Goal: Task Accomplishment & Management: Manage account settings

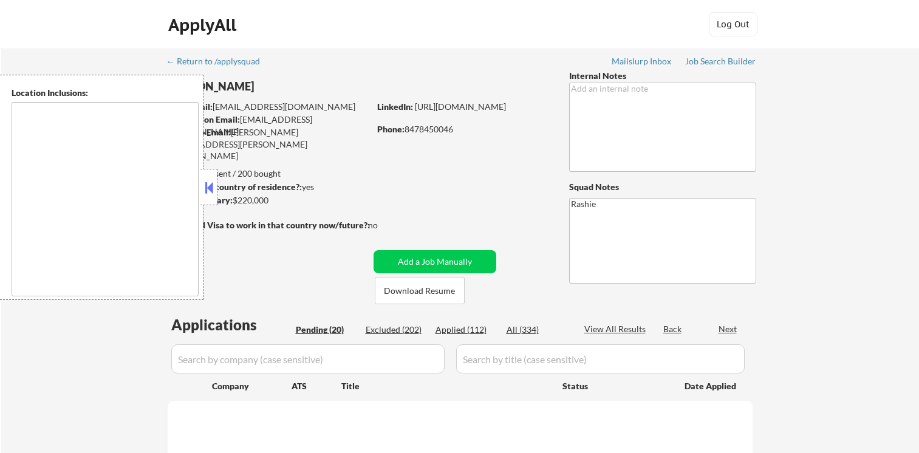
type textarea "[GEOGRAPHIC_DATA], [GEOGRAPHIC_DATA] [GEOGRAPHIC_DATA], [GEOGRAPHIC_DATA] [GEOG…"
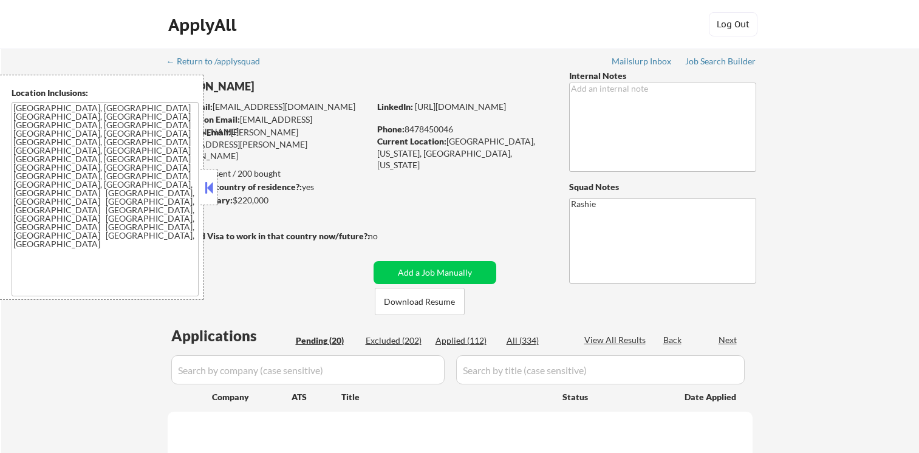
select select ""pending""
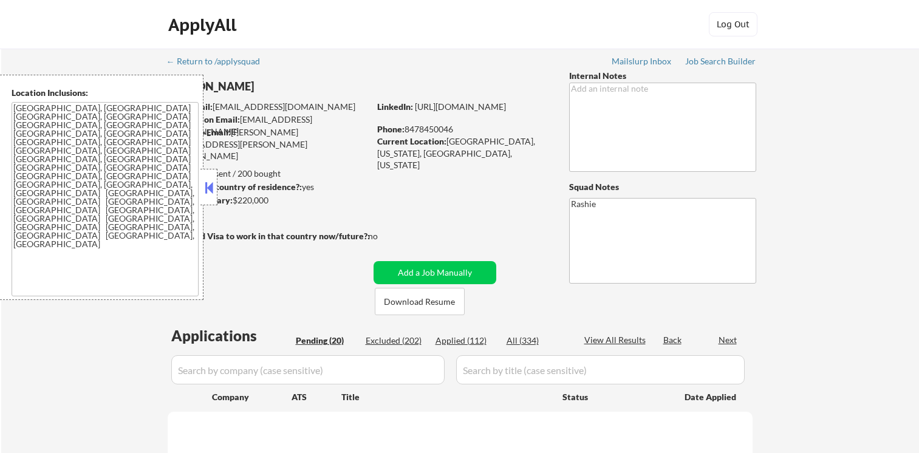
select select ""pending""
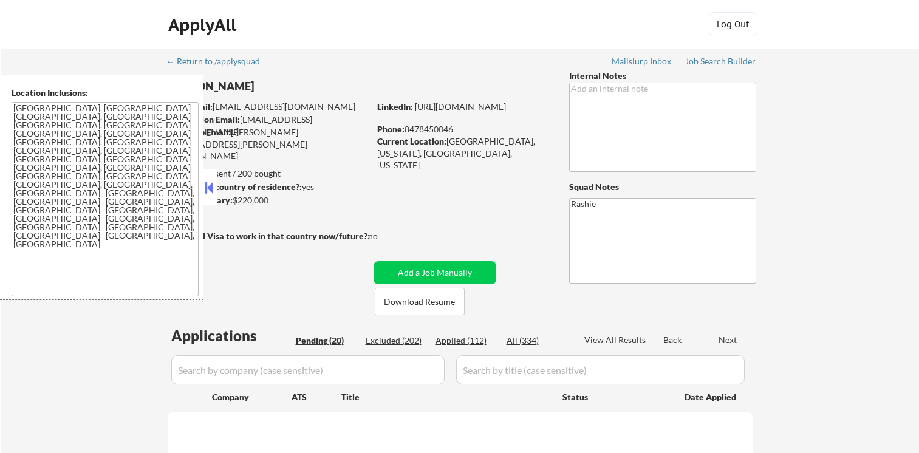
select select ""pending""
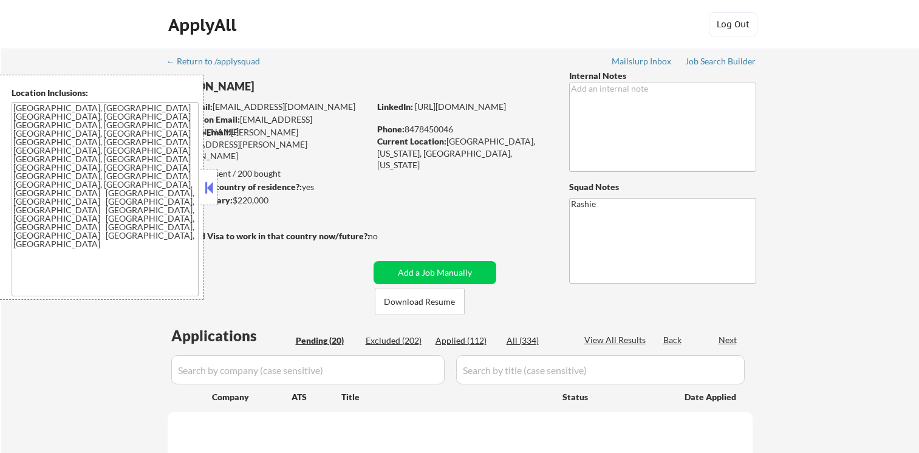
select select ""pending""
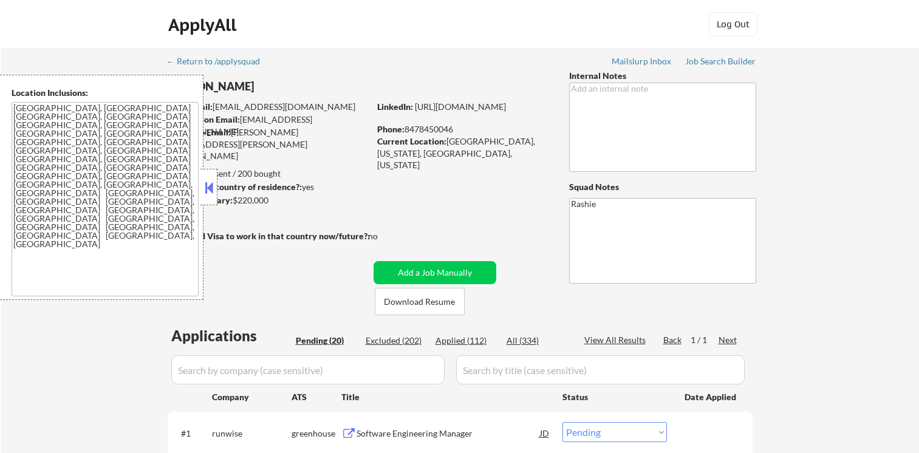
select select ""pending""
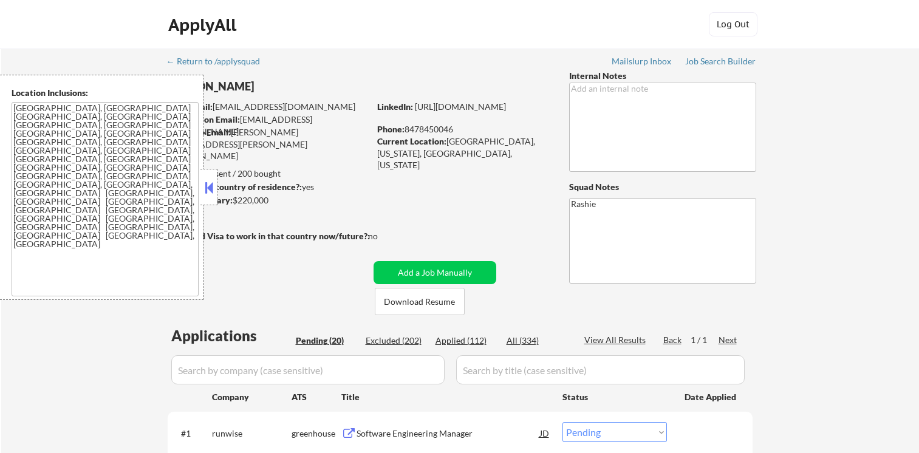
select select ""pending""
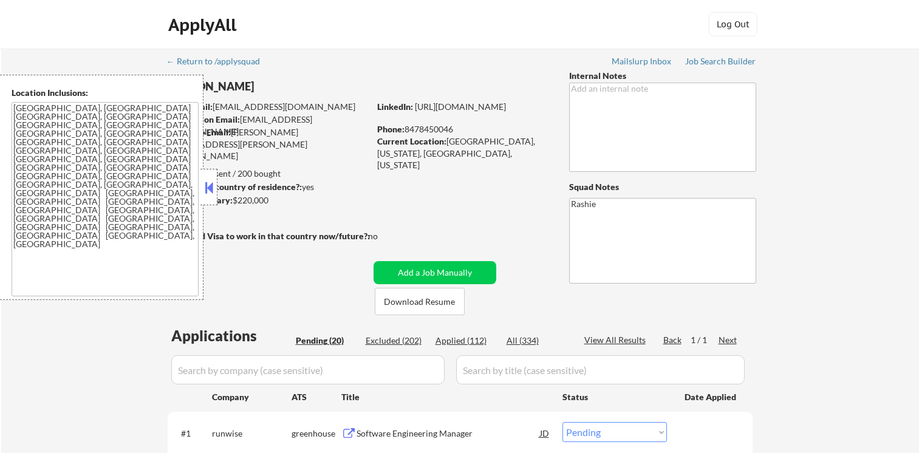
select select ""pending""
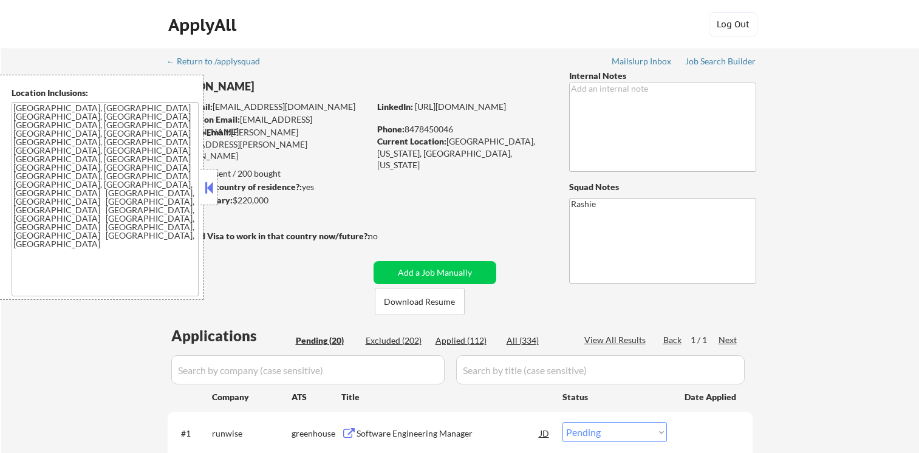
select select ""pending""
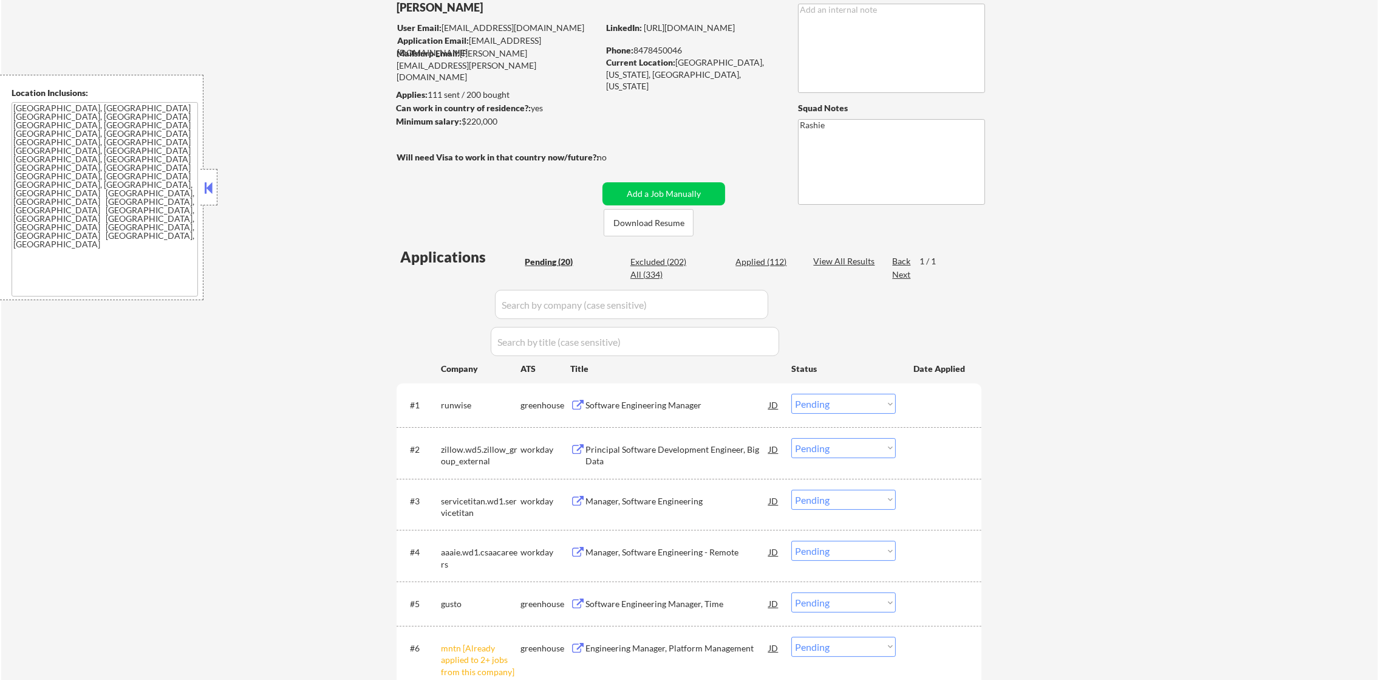
scroll to position [91, 0]
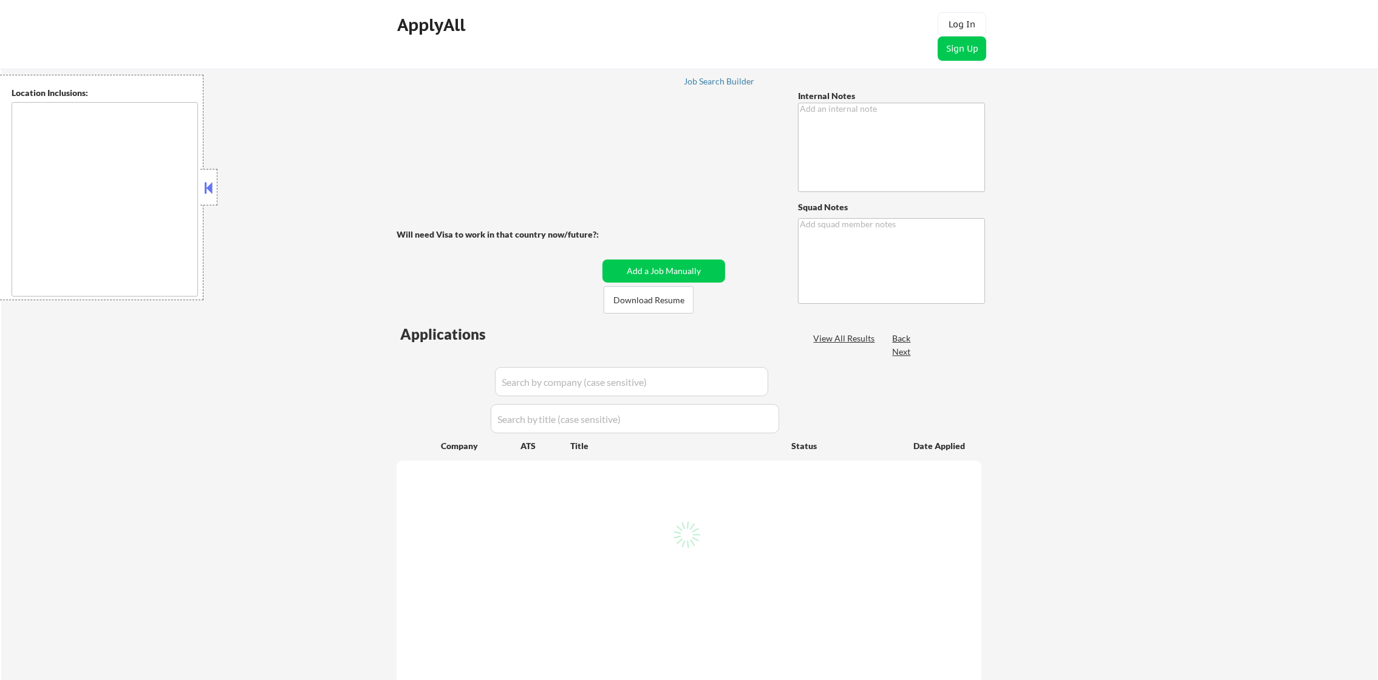
type textarea "Rashie"
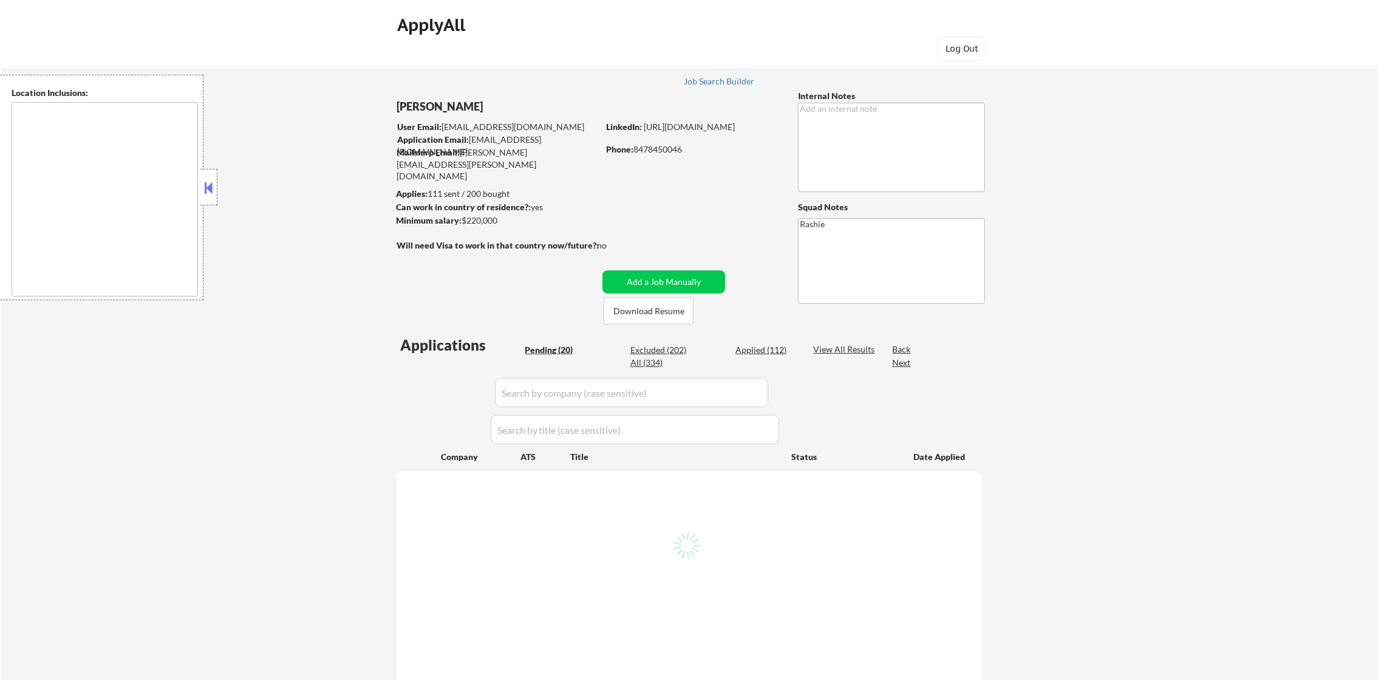
select select ""pending""
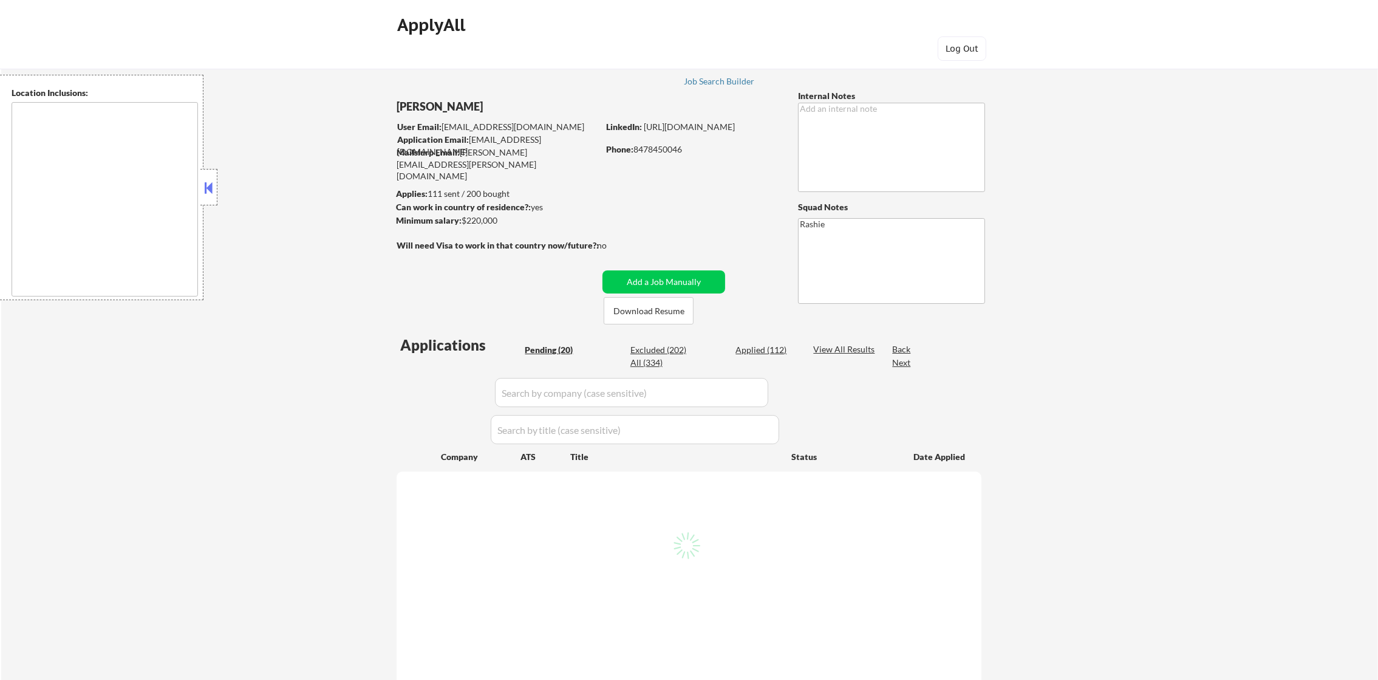
select select ""pending""
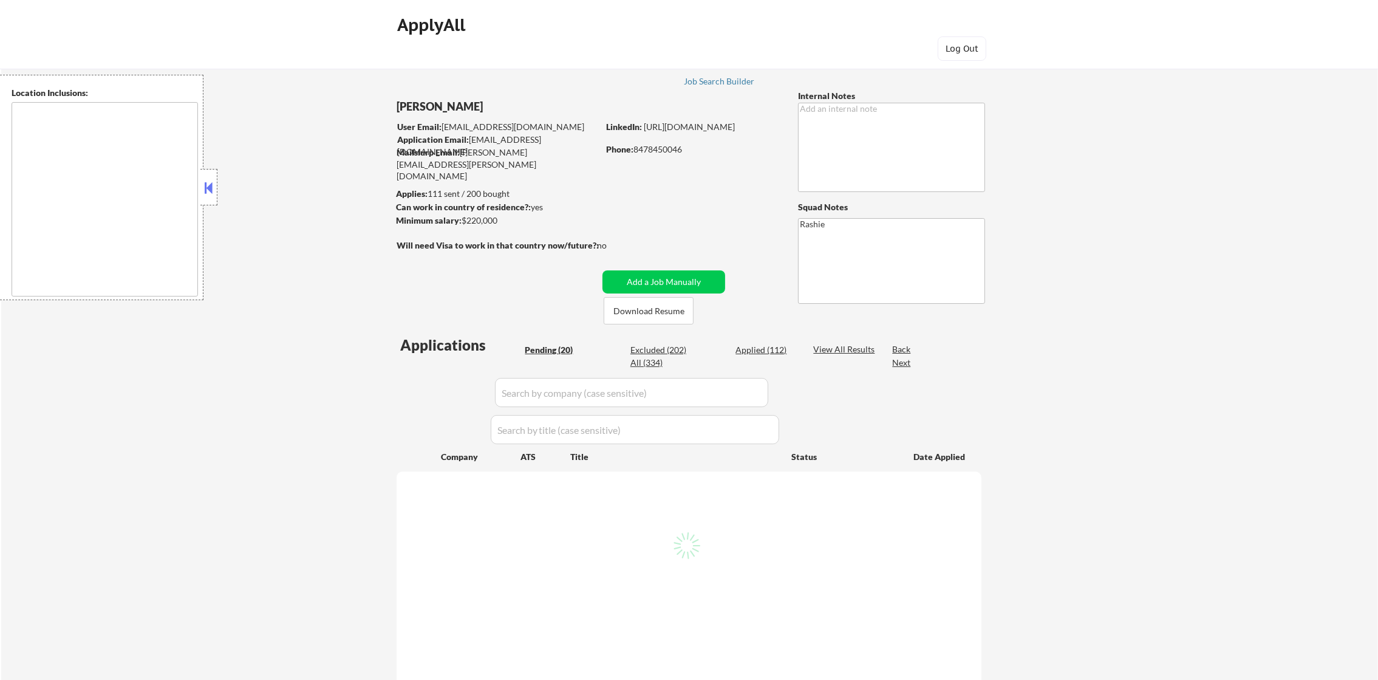
select select ""pending""
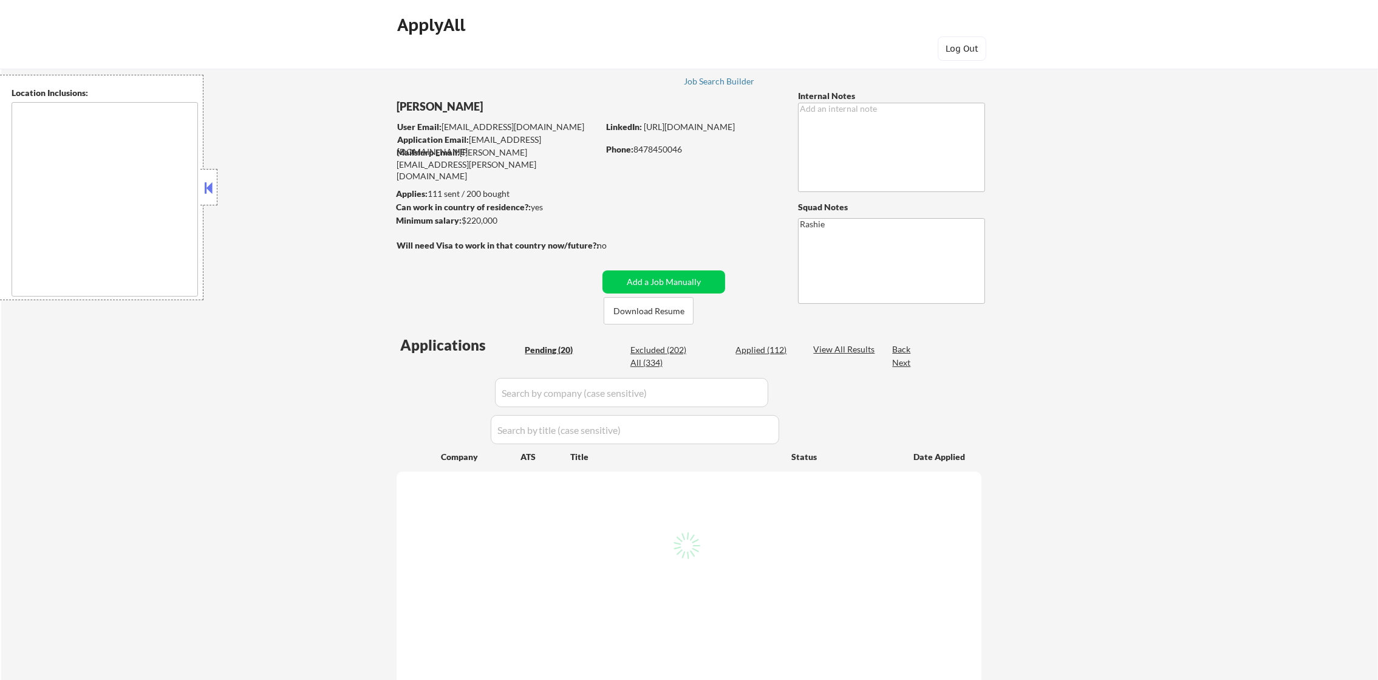
select select ""pending""
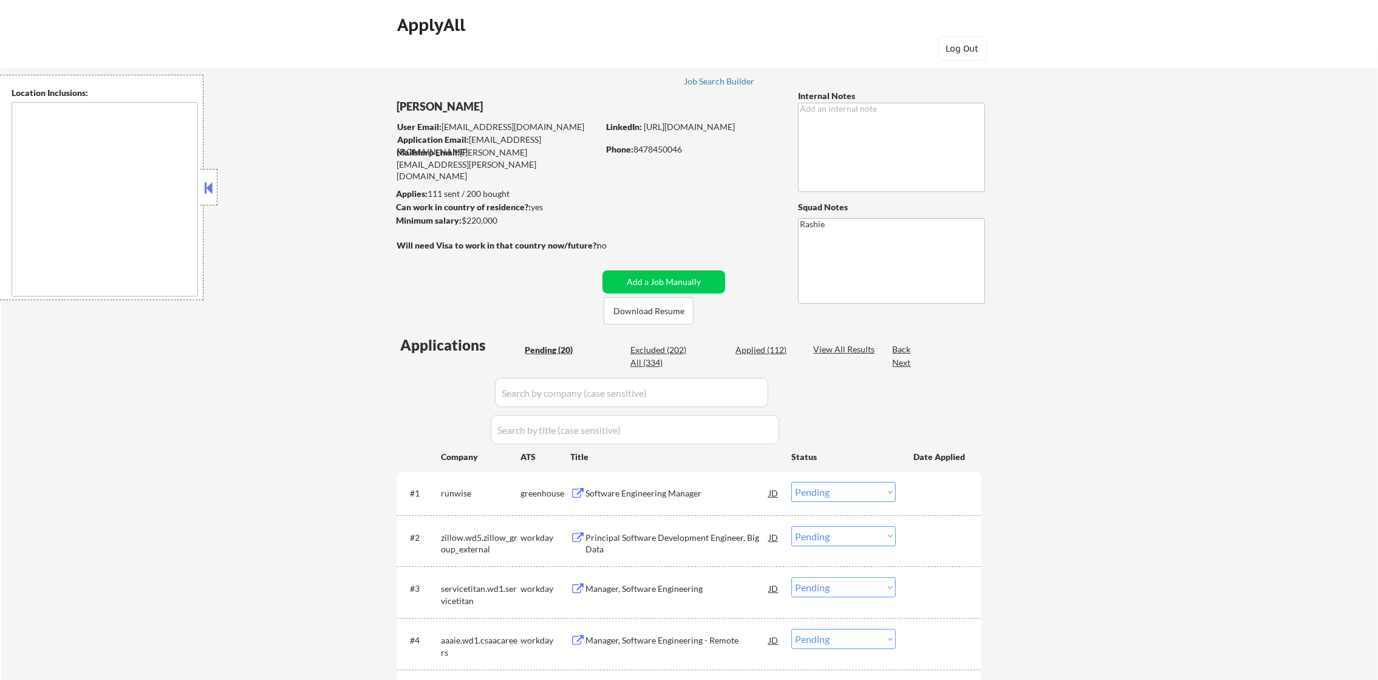
type textarea "[GEOGRAPHIC_DATA], [GEOGRAPHIC_DATA] [GEOGRAPHIC_DATA], [GEOGRAPHIC_DATA] [GEOG…"
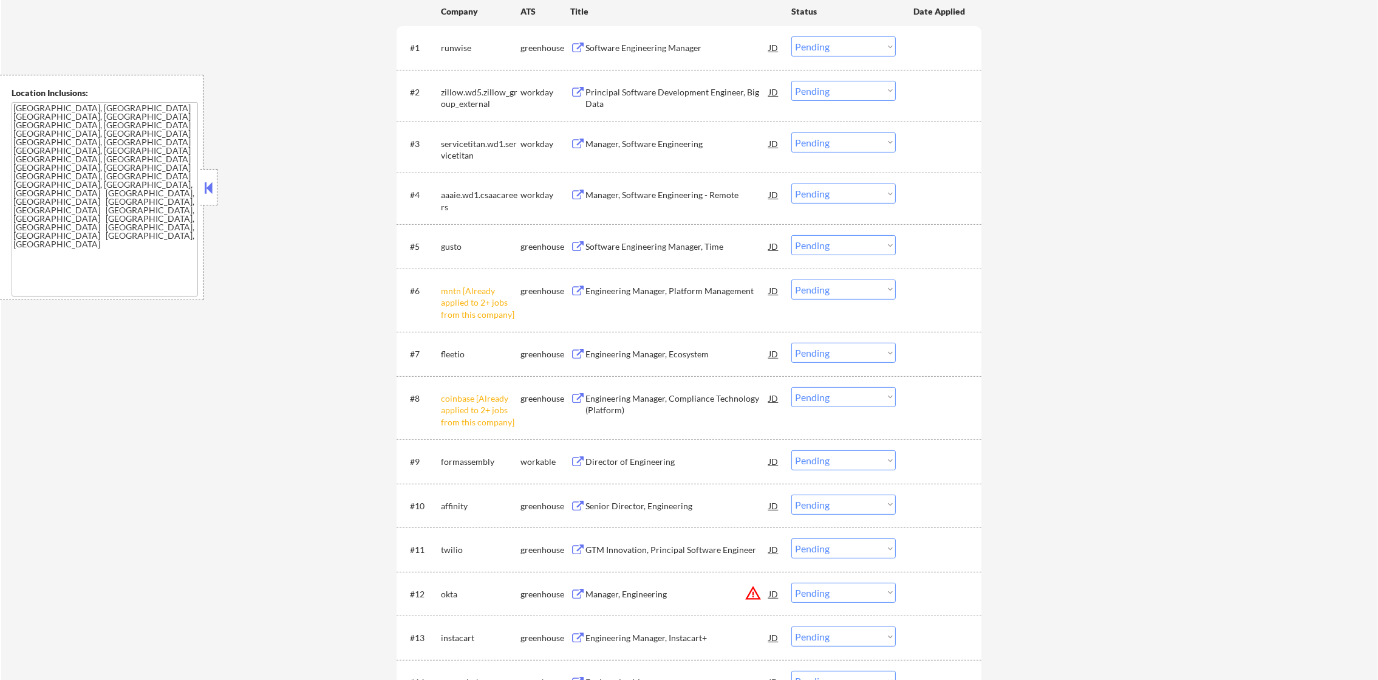
scroll to position [577, 0]
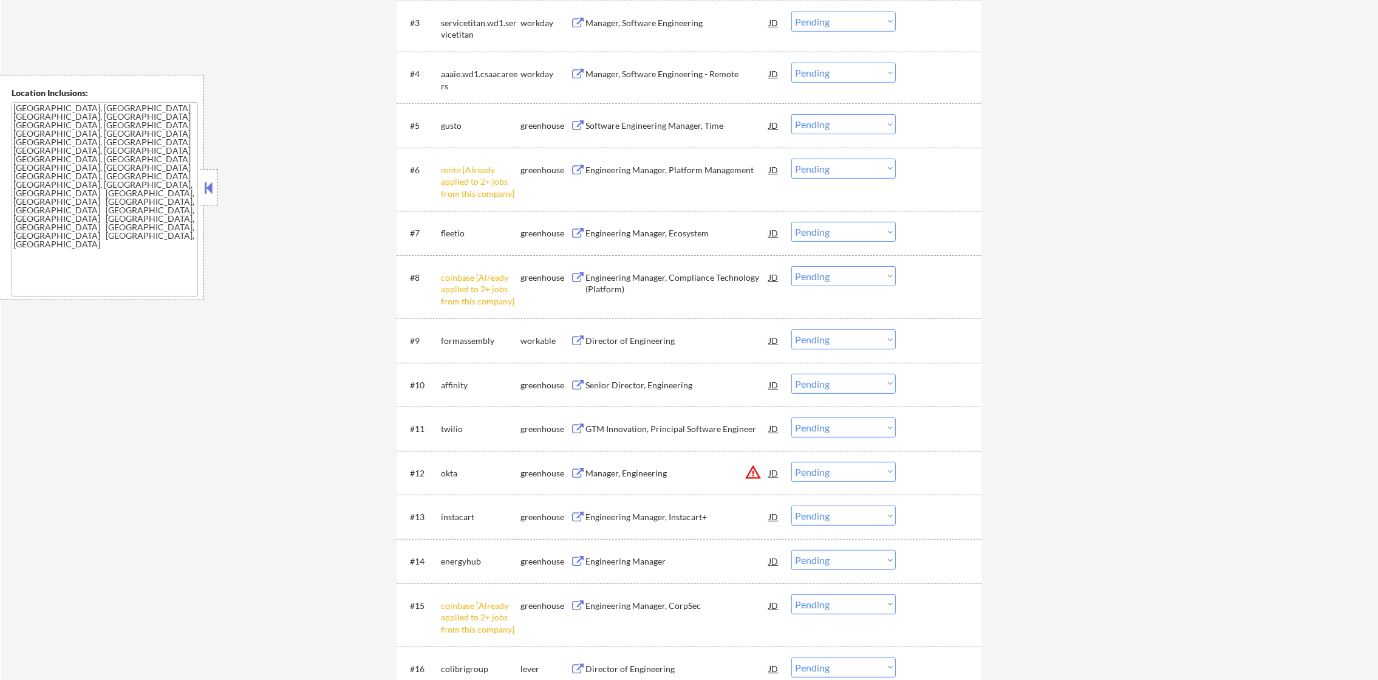
click at [885, 284] on select "Choose an option... Pending Applied Excluded (Questions) Excluded (Expired) Exc…" at bounding box center [843, 276] width 104 height 20
click at [791, 266] on select "Choose an option... Pending Applied Excluded (Questions) Excluded (Expired) Exc…" at bounding box center [843, 276] width 104 height 20
select select ""pending""
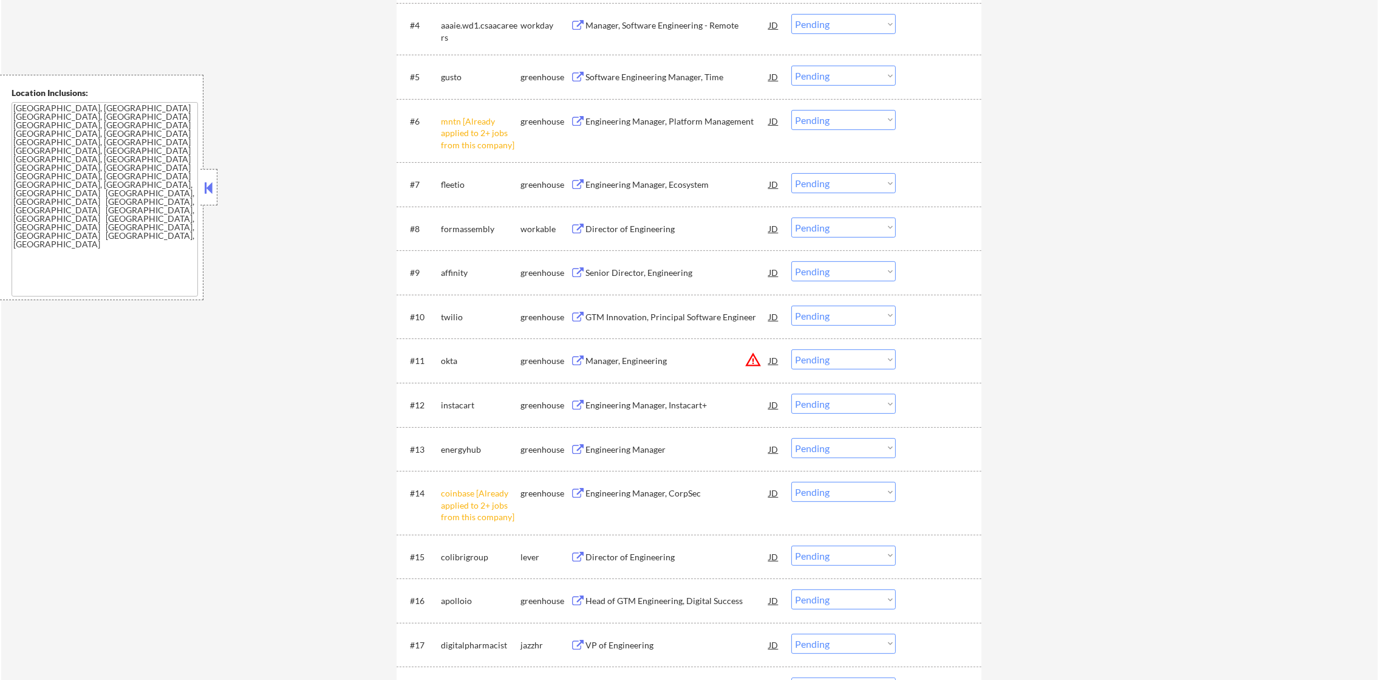
scroll to position [698, 0]
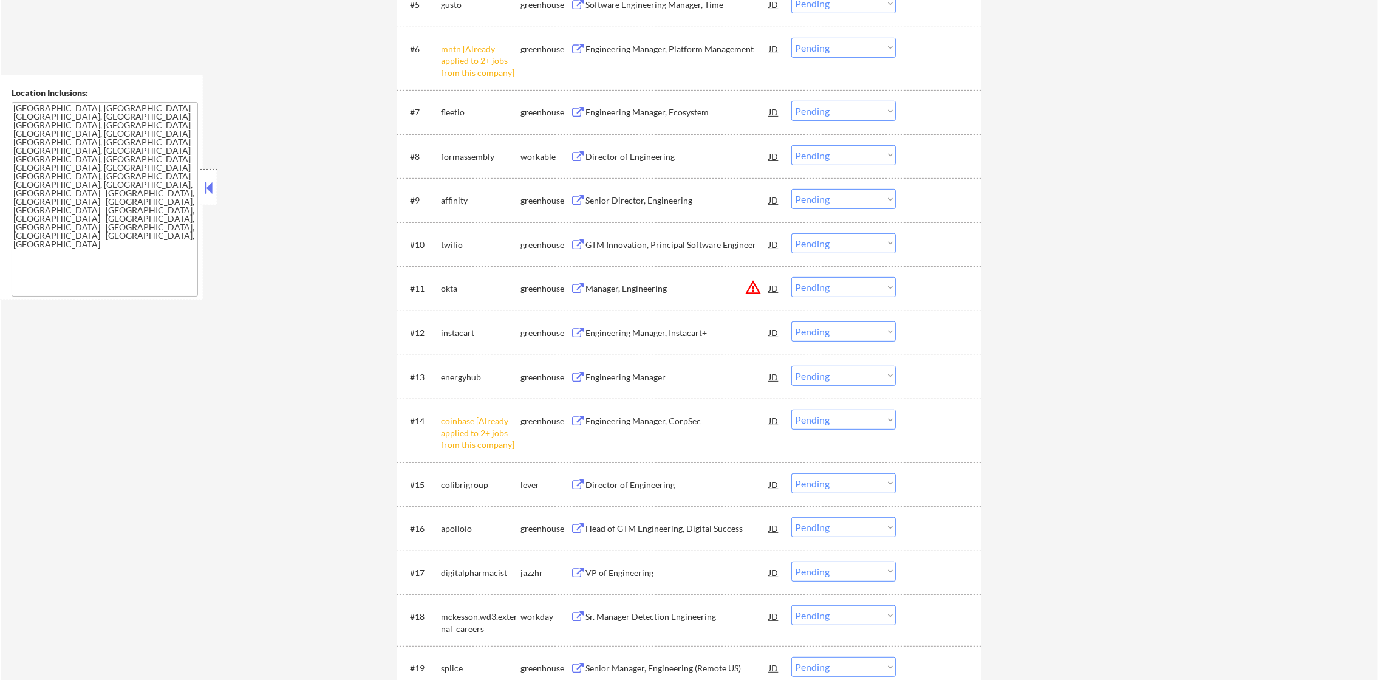
click at [821, 49] on select "Choose an option... Pending Applied Excluded (Questions) Excluded (Expired) Exc…" at bounding box center [843, 48] width 104 height 20
click at [791, 38] on select "Choose an option... Pending Applied Excluded (Questions) Excluded (Expired) Exc…" at bounding box center [843, 48] width 104 height 20
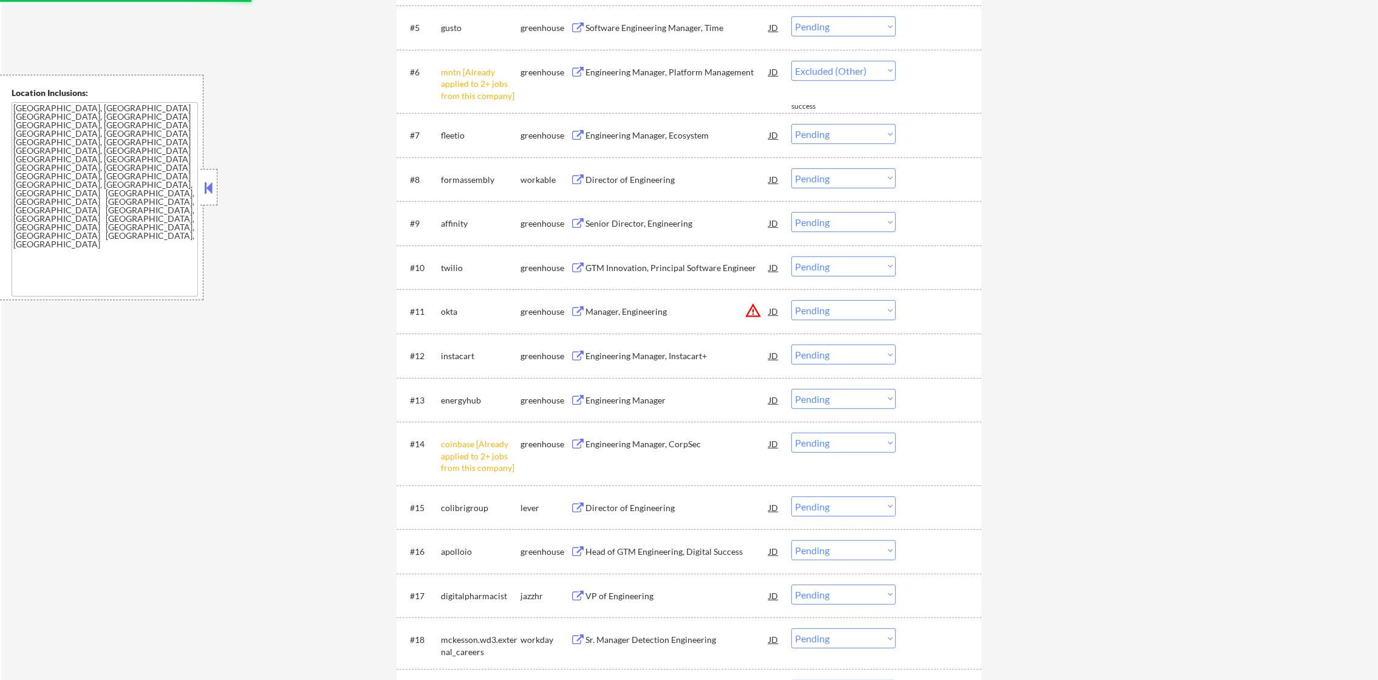
scroll to position [668, 0]
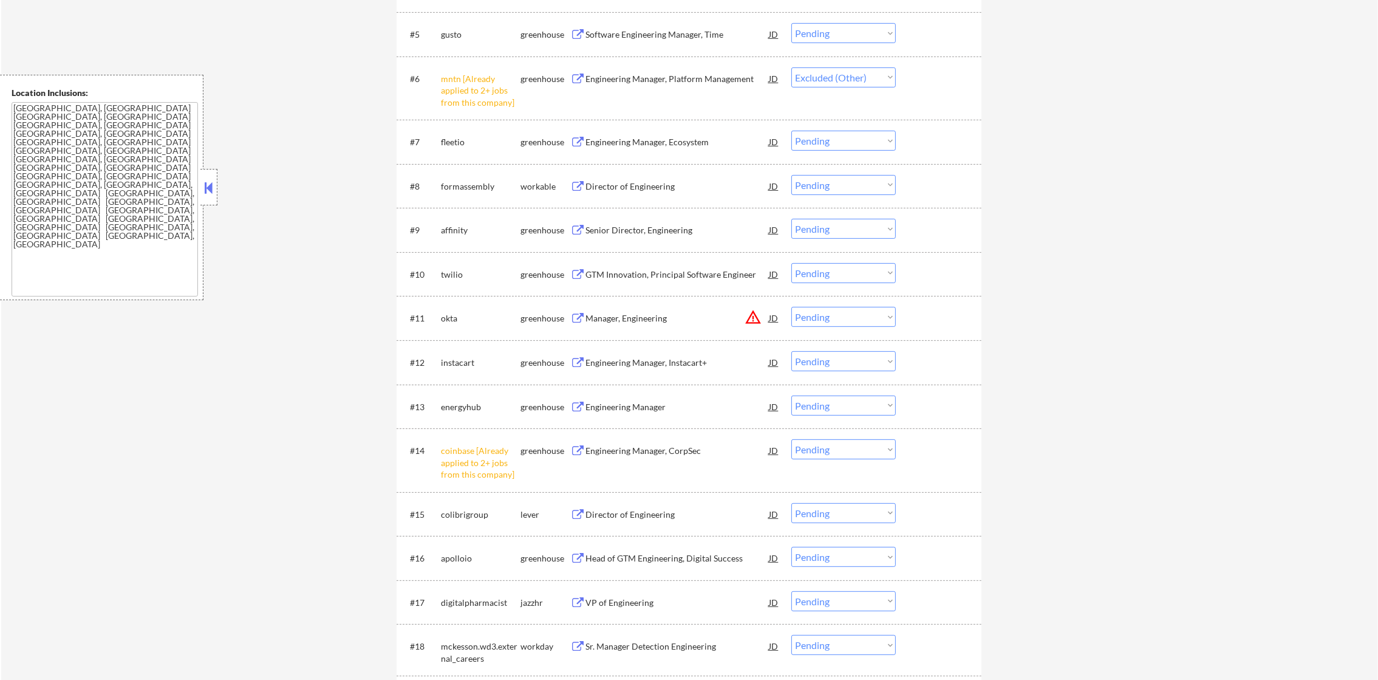
select select ""pending""
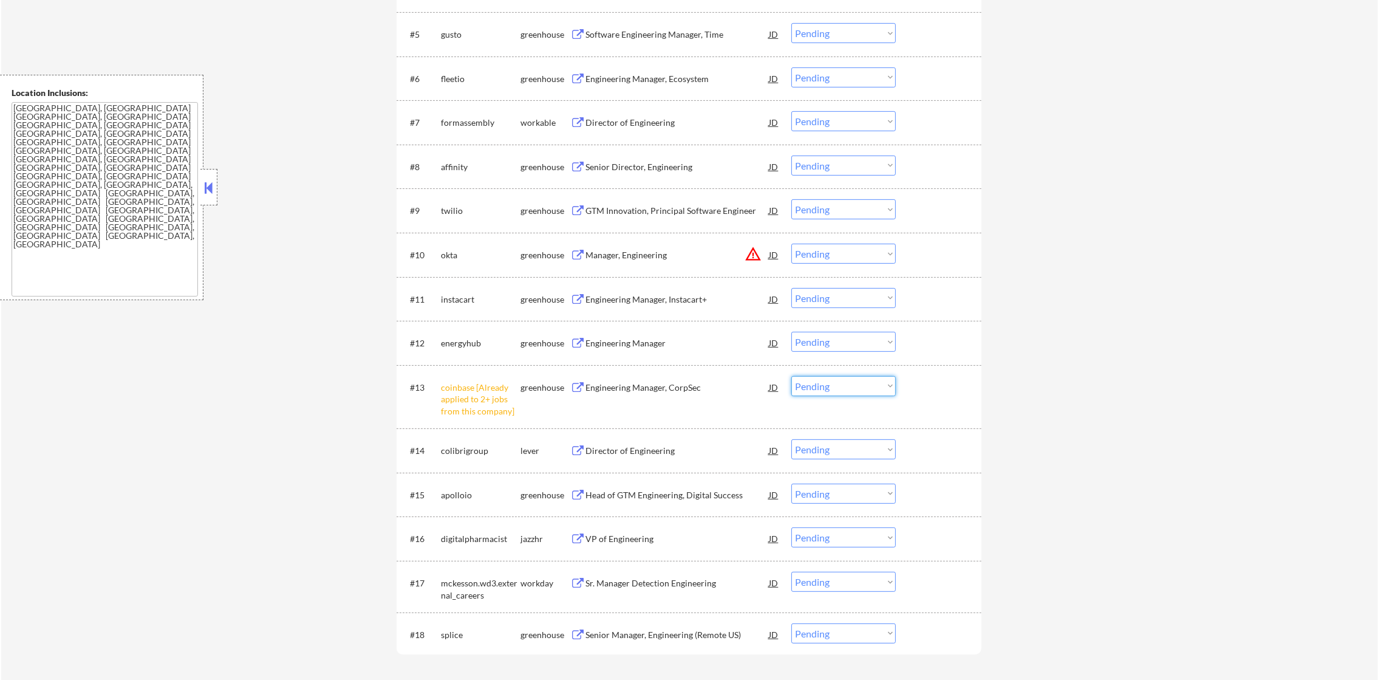
click at [805, 386] on select "Choose an option... Pending Applied Excluded (Questions) Excluded (Expired) Exc…" at bounding box center [843, 386] width 104 height 20
select select ""excluded__other_""
click at [791, 376] on select "Choose an option... Pending Applied Excluded (Questions) Excluded (Expired) Exc…" at bounding box center [843, 386] width 104 height 20
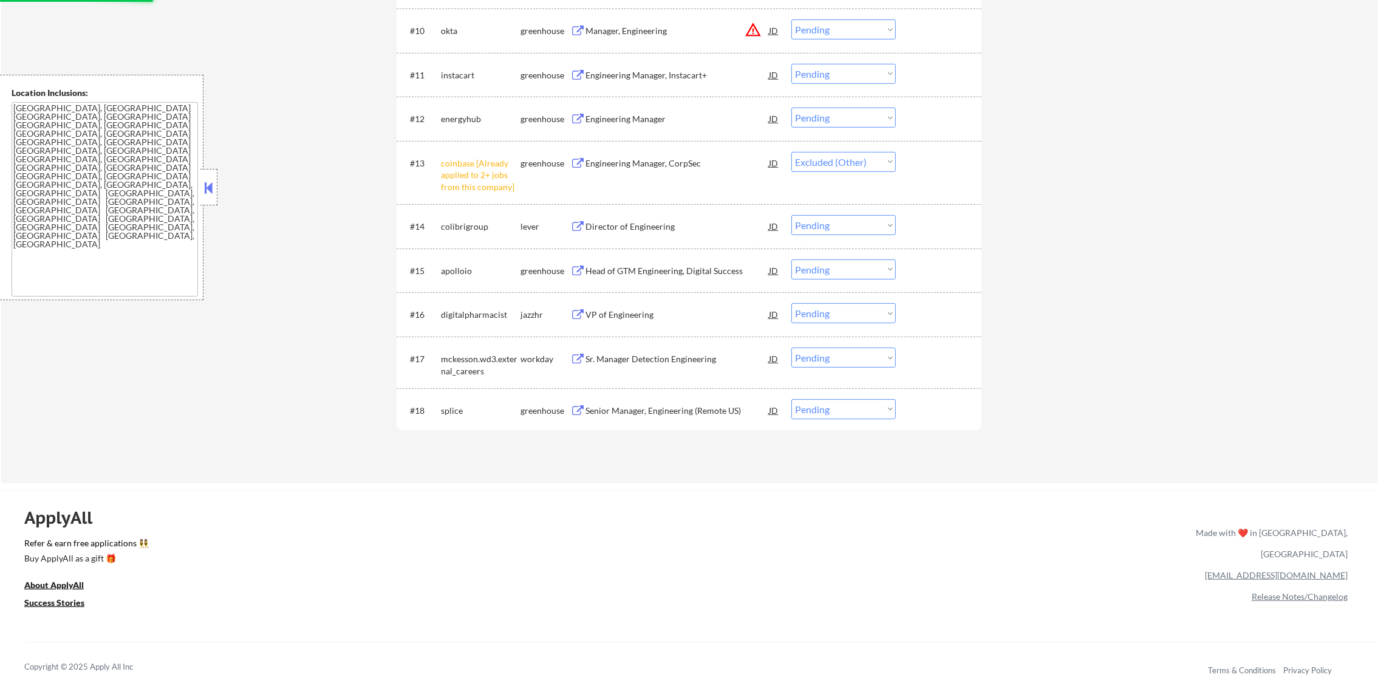
scroll to position [759, 0]
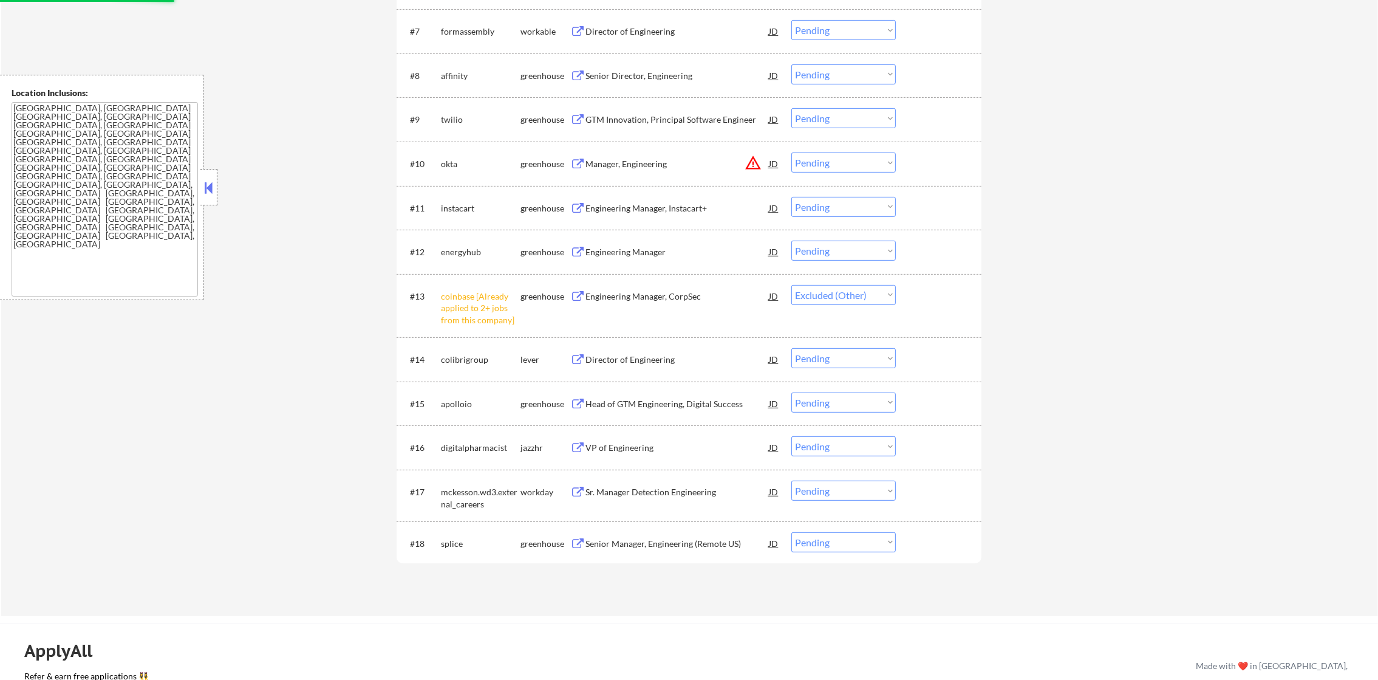
click at [753, 162] on button "warning_amber" at bounding box center [753, 162] width 17 height 17
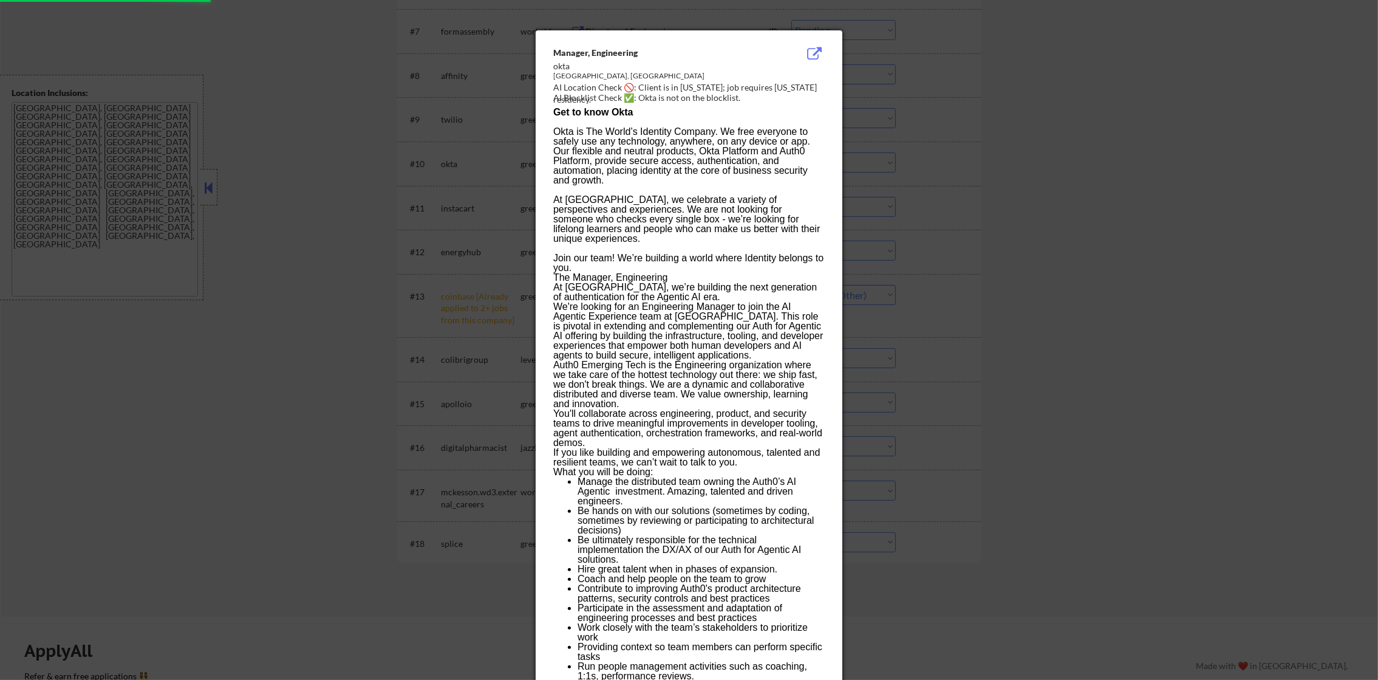
click at [887, 156] on div at bounding box center [689, 340] width 1378 height 680
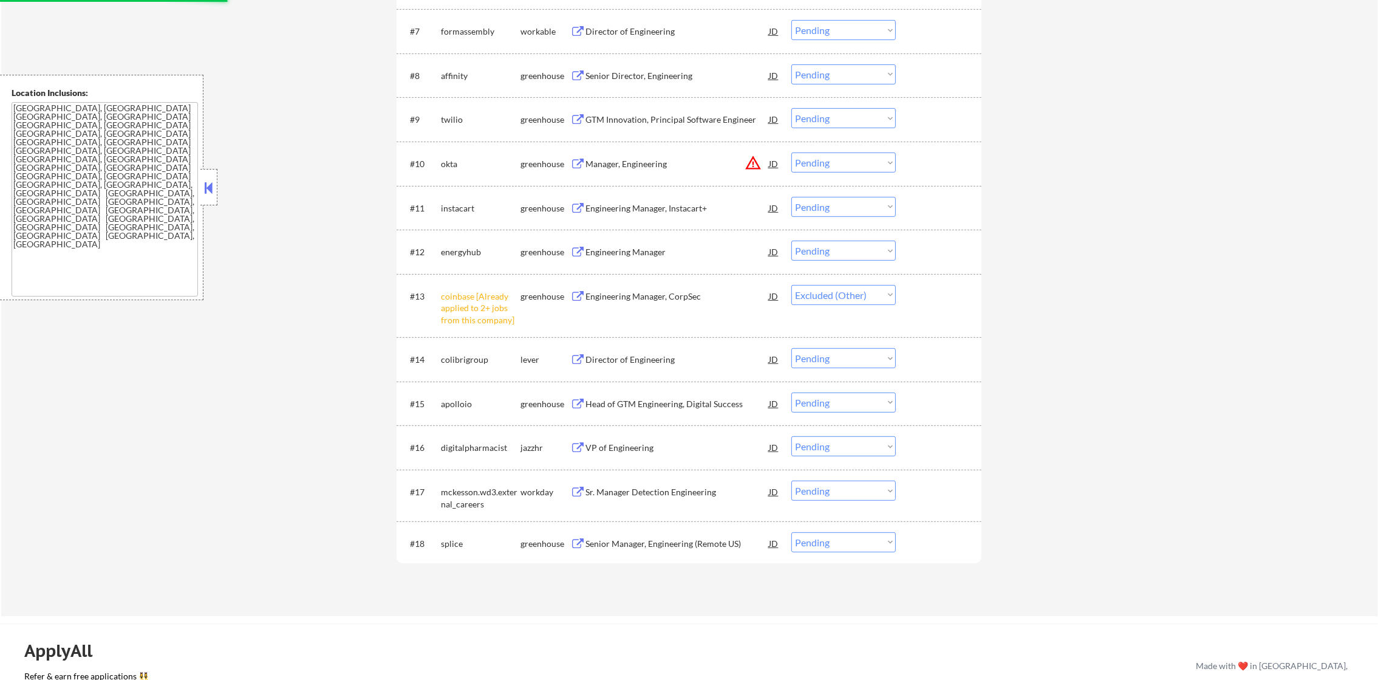
drag, startPoint x: 839, startPoint y: 160, endPoint x: 841, endPoint y: 169, distance: 8.7
click at [839, 160] on select "Choose an option... Pending Applied Excluded (Questions) Excluded (Expired) Exc…" at bounding box center [843, 162] width 104 height 20
select select ""excluded__location_""
click at [791, 152] on select "Choose an option... Pending Applied Excluded (Questions) Excluded (Expired) Exc…" at bounding box center [843, 162] width 104 height 20
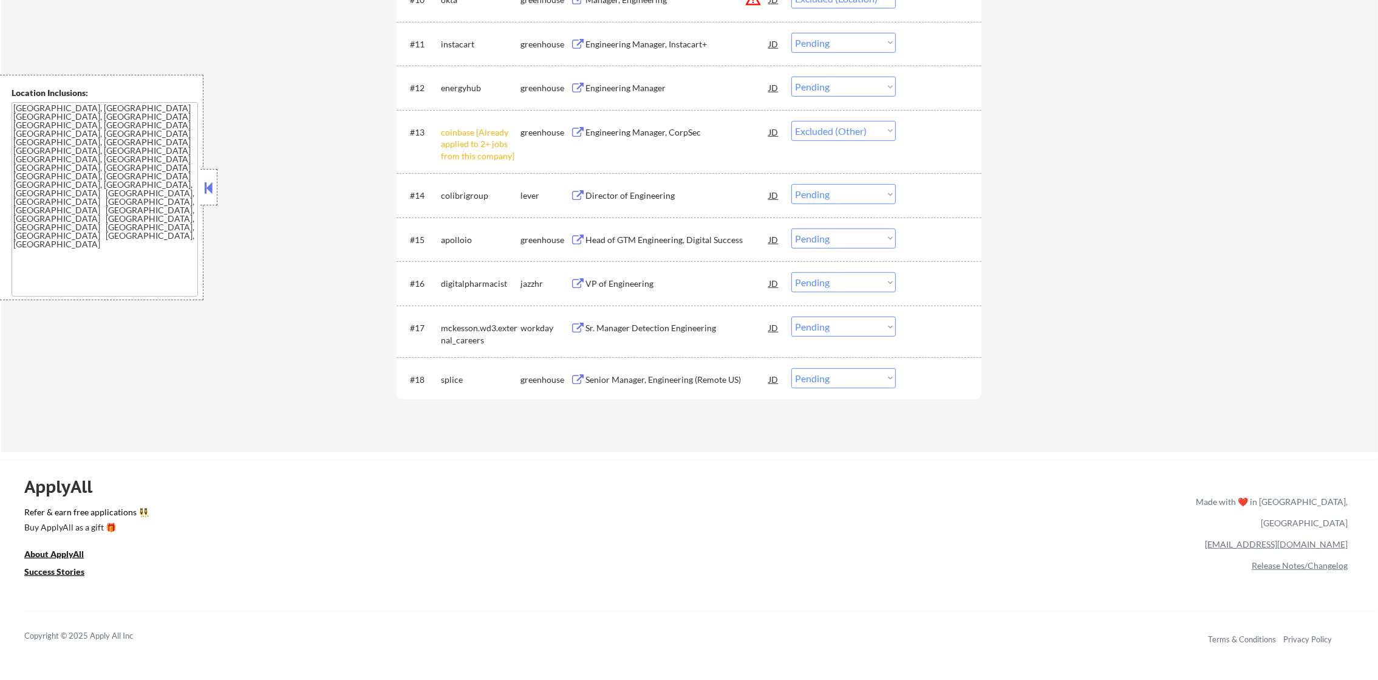
scroll to position [910, 0]
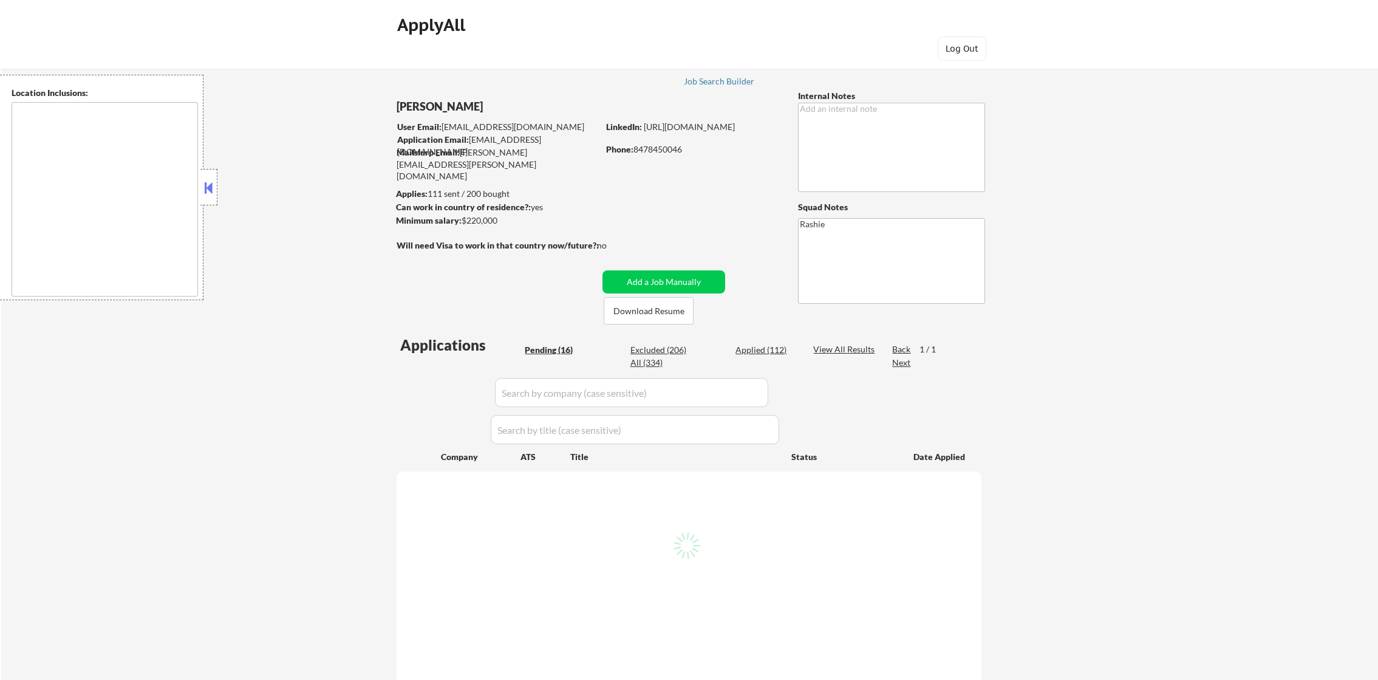
type textarea "[GEOGRAPHIC_DATA], [GEOGRAPHIC_DATA] [GEOGRAPHIC_DATA], [GEOGRAPHIC_DATA] [GEOG…"
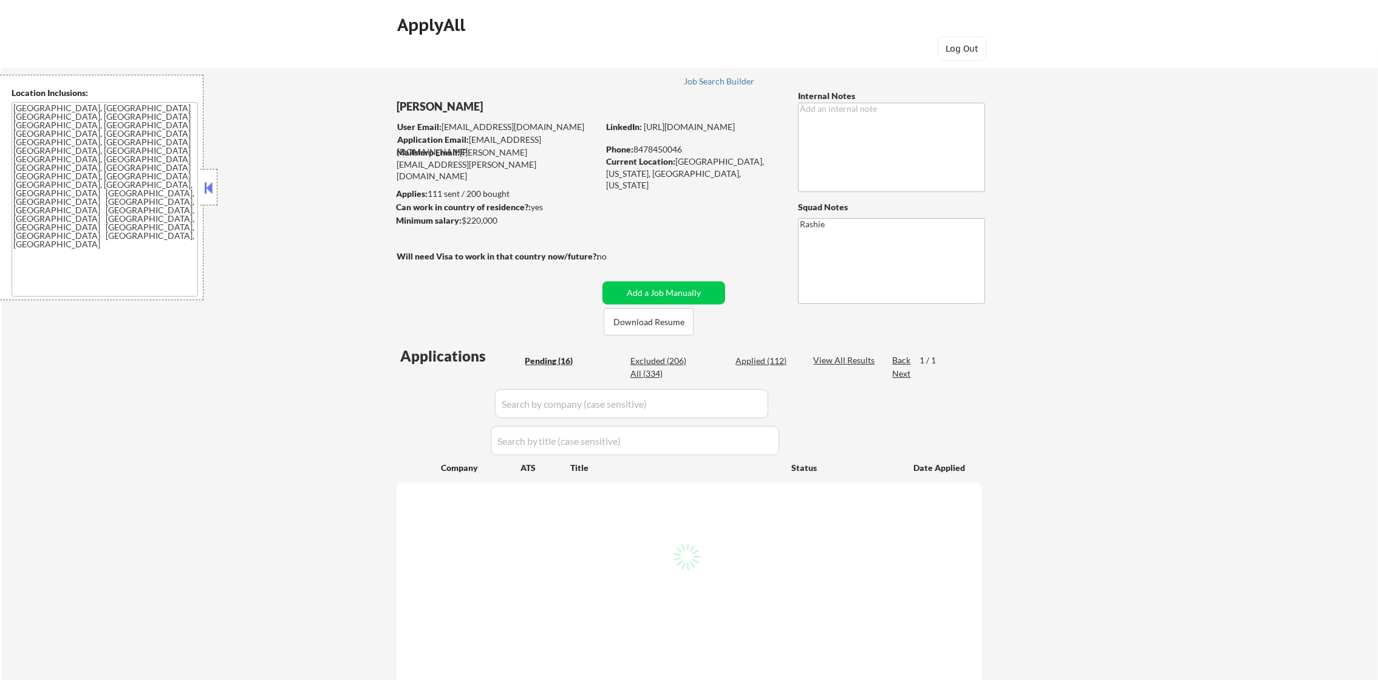
select select ""pending""
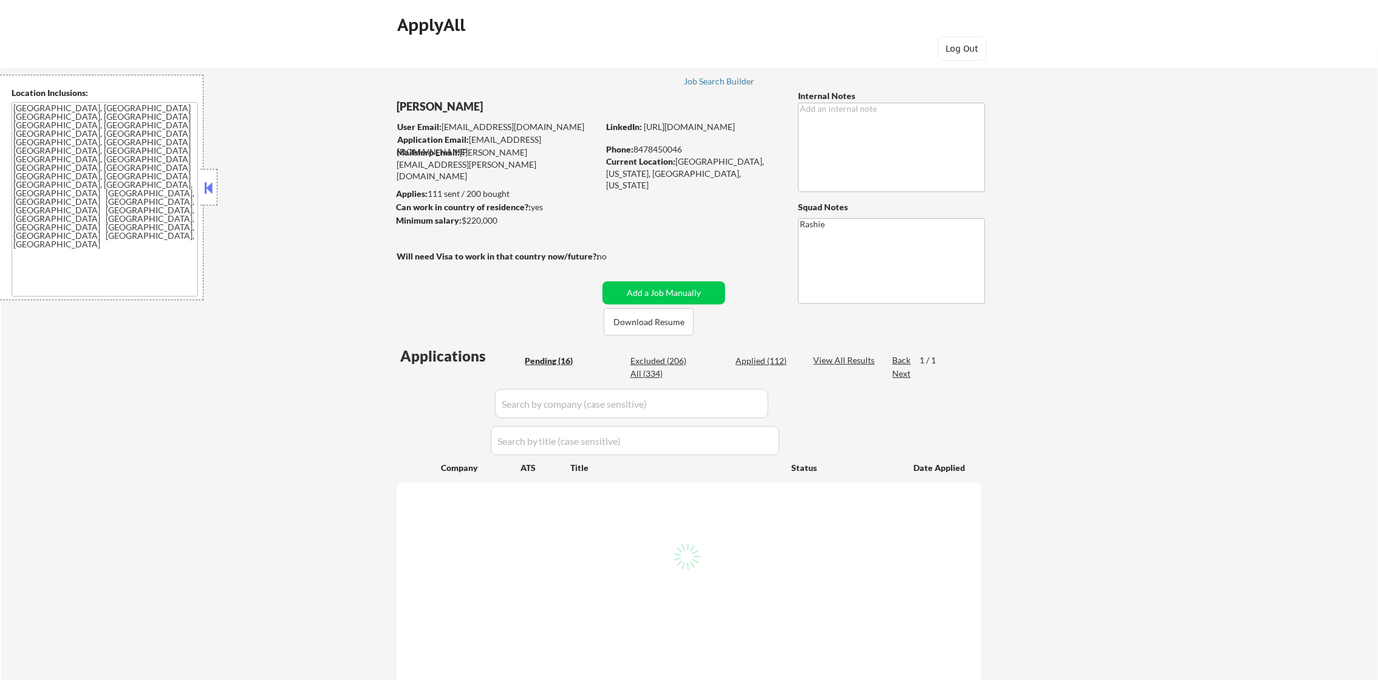
select select ""pending""
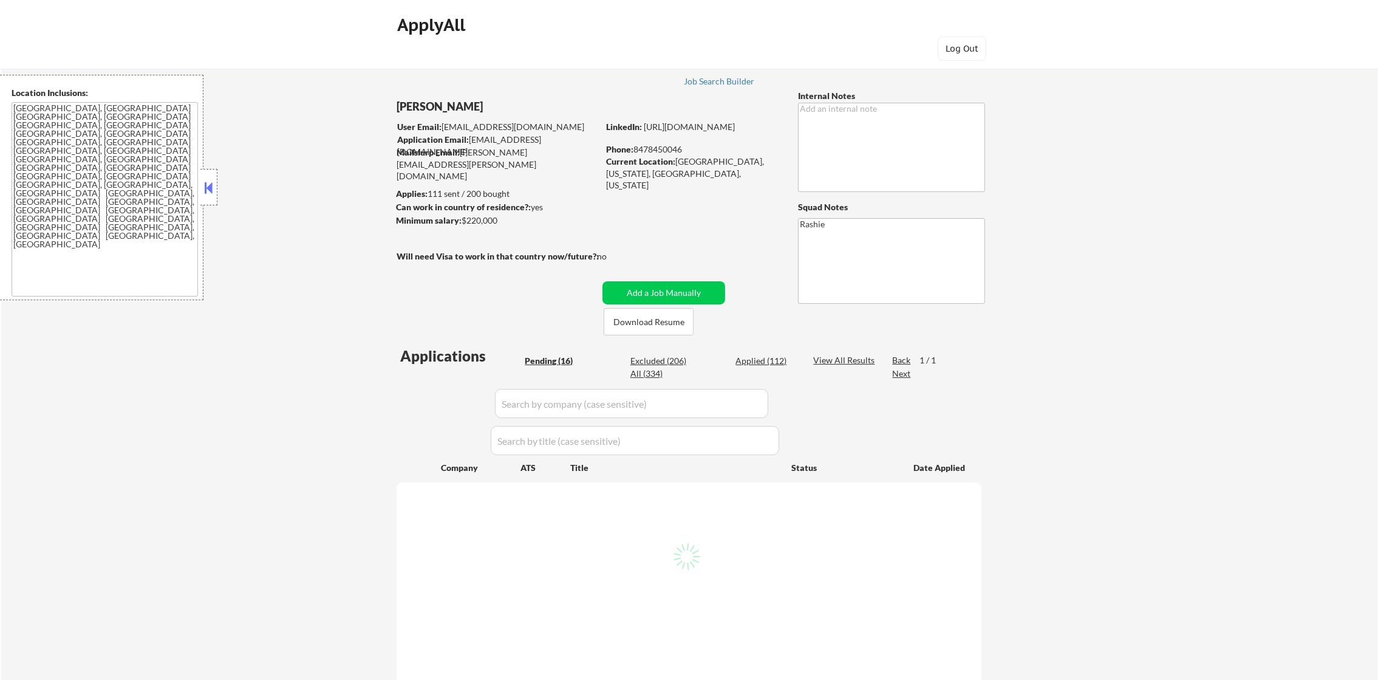
select select ""pending""
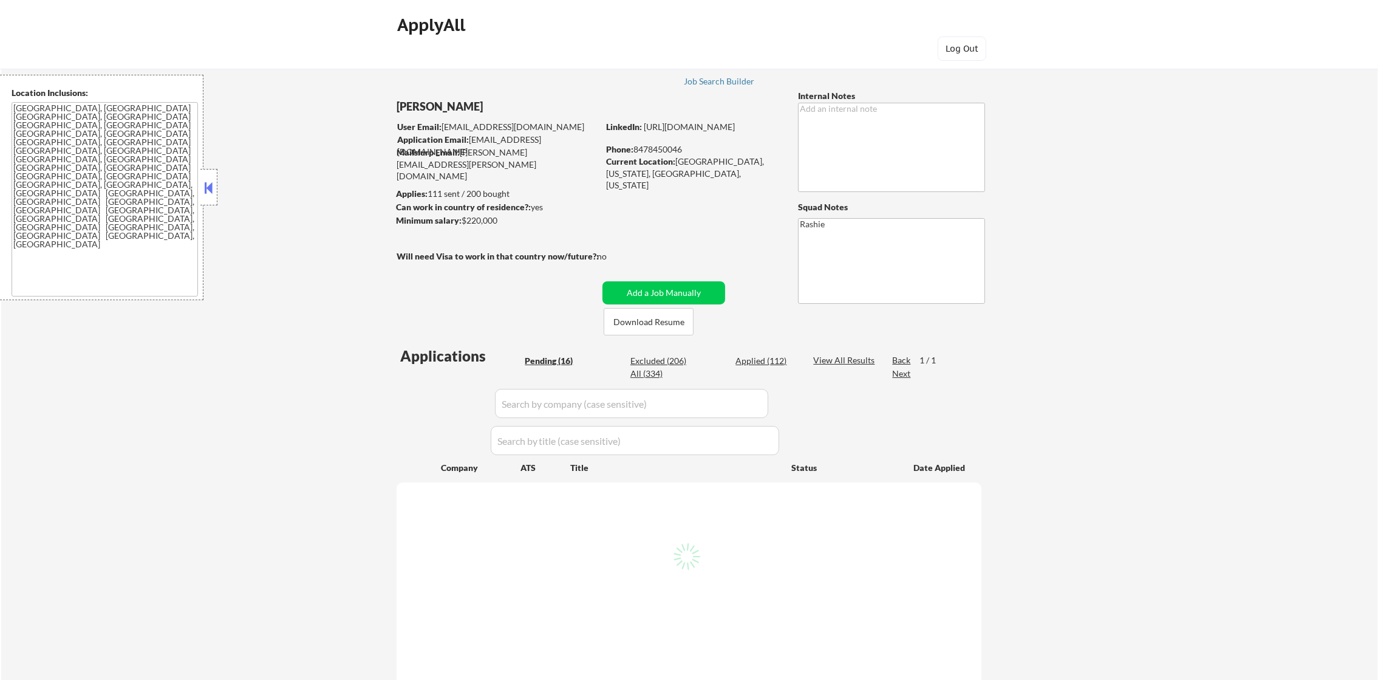
select select ""pending""
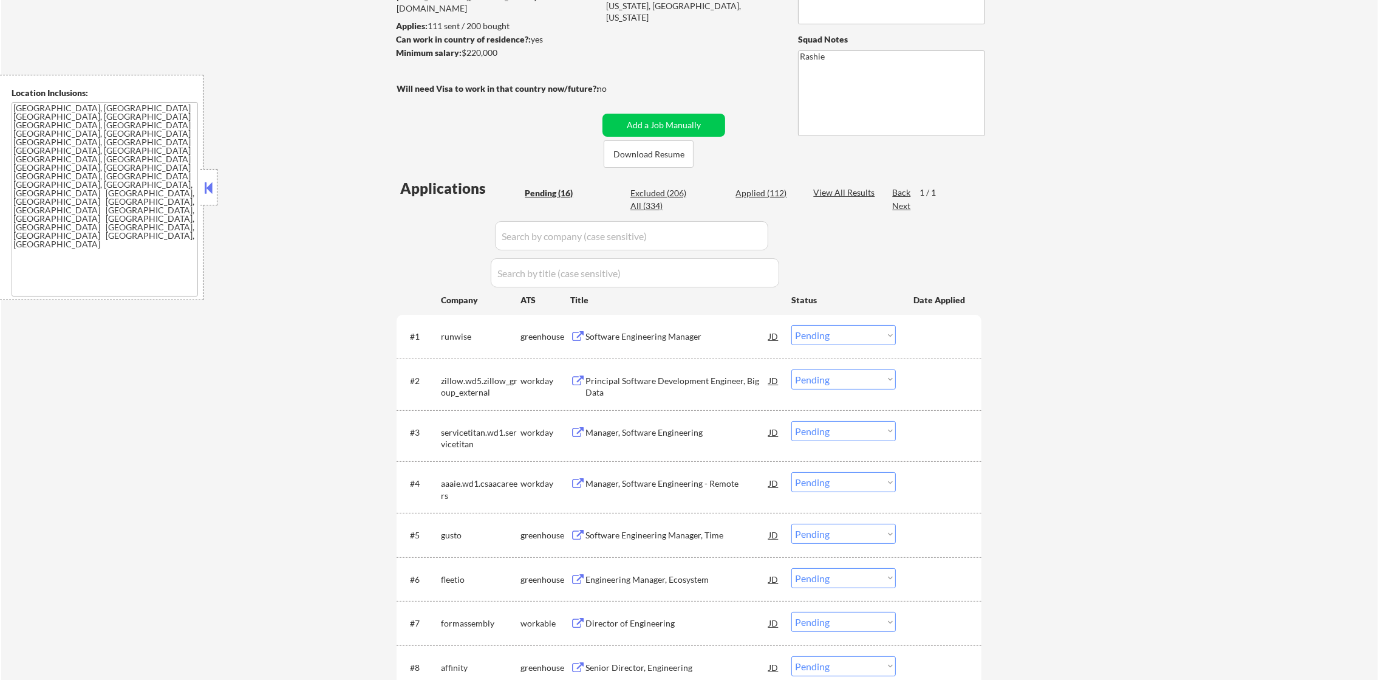
scroll to position [20, 0]
